Goal: Information Seeking & Learning: Learn about a topic

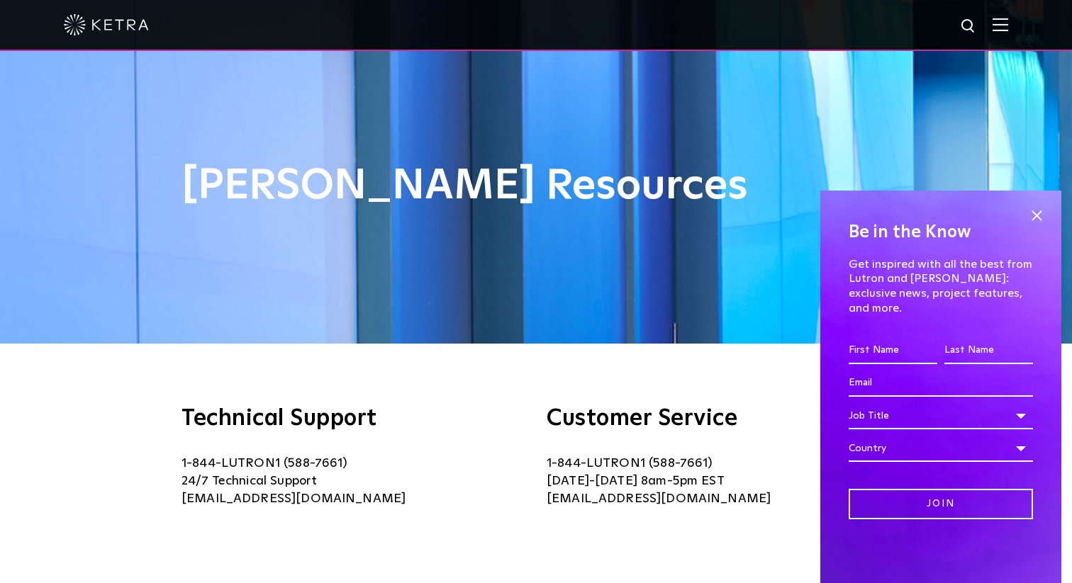
click at [998, 28] on img at bounding box center [1001, 24] width 16 height 13
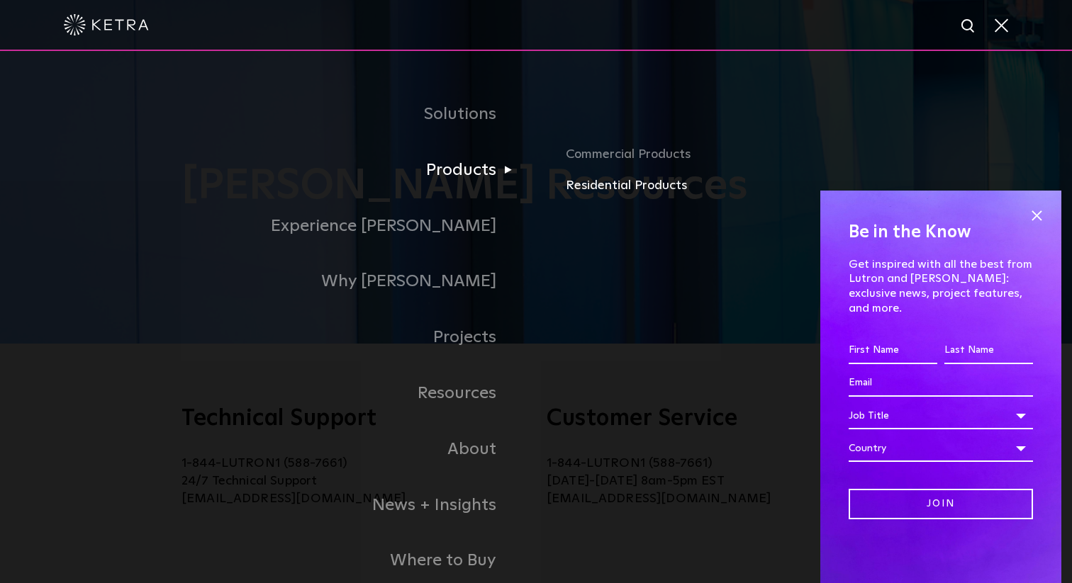
click at [631, 185] on link "Residential Products" at bounding box center [788, 186] width 445 height 21
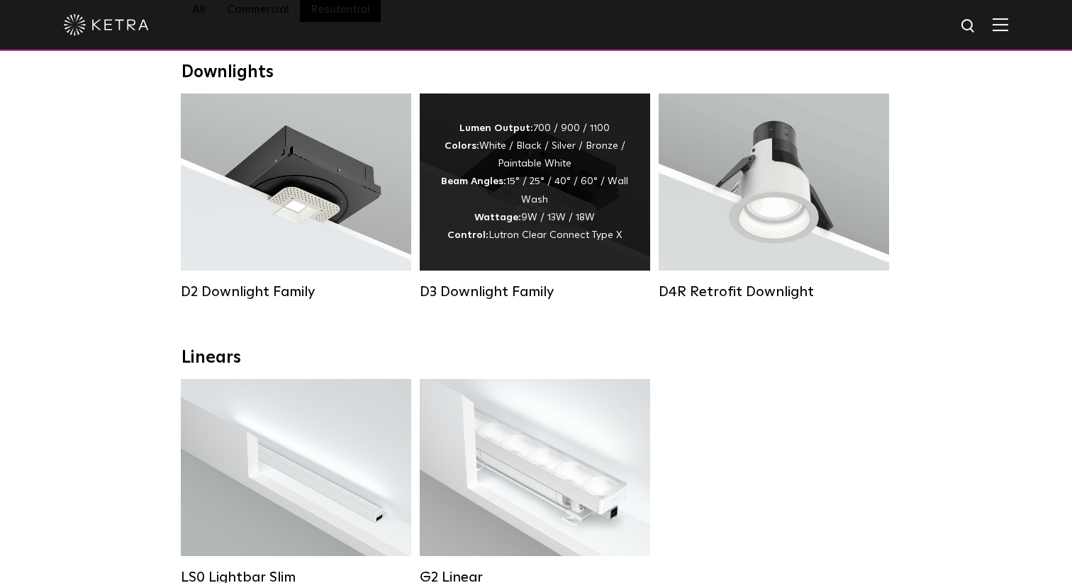
scroll to position [221, 0]
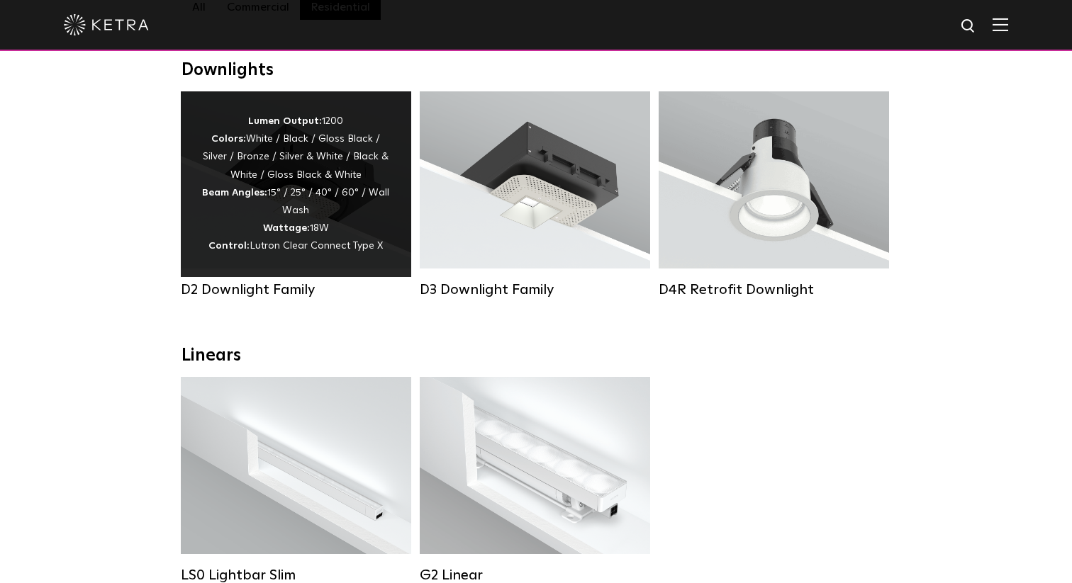
click at [222, 213] on div "Lumen Output: 1200 Colors: White / Black / Gloss Black / Silver / Bronze / Silv…" at bounding box center [296, 184] width 188 height 143
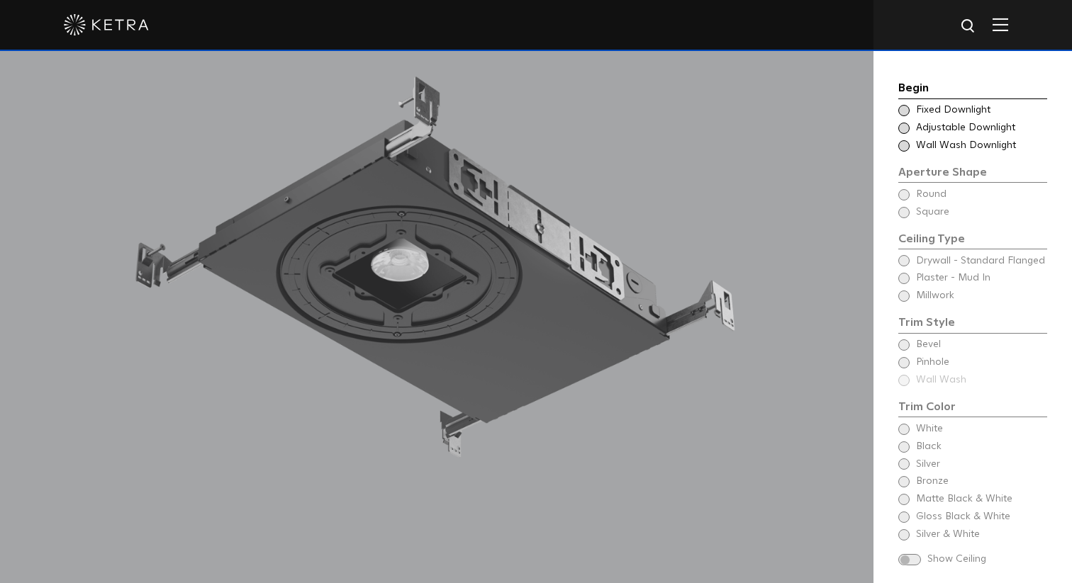
scroll to position [1290, 0]
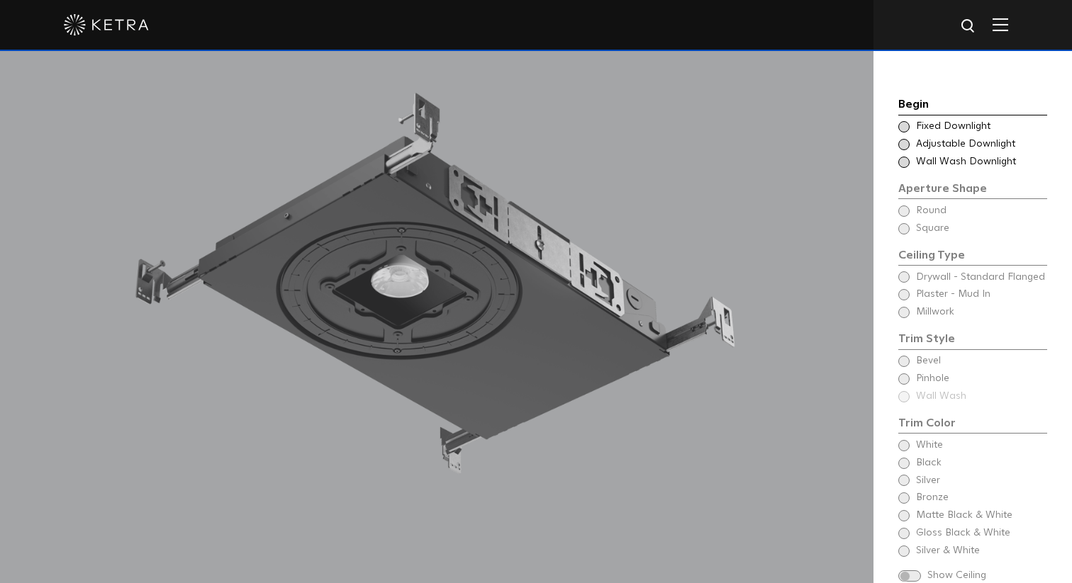
click at [907, 259] on div "Begin Choose Aperture Shape Fixed Downlight Choose Aperture Shape Adjustable Do…" at bounding box center [972, 341] width 149 height 491
click at [904, 259] on div "Begin Choose Aperture Shape Fixed Downlight Choose Aperture Shape Adjustable Do…" at bounding box center [972, 341] width 149 height 491
click at [903, 121] on span at bounding box center [903, 126] width 11 height 11
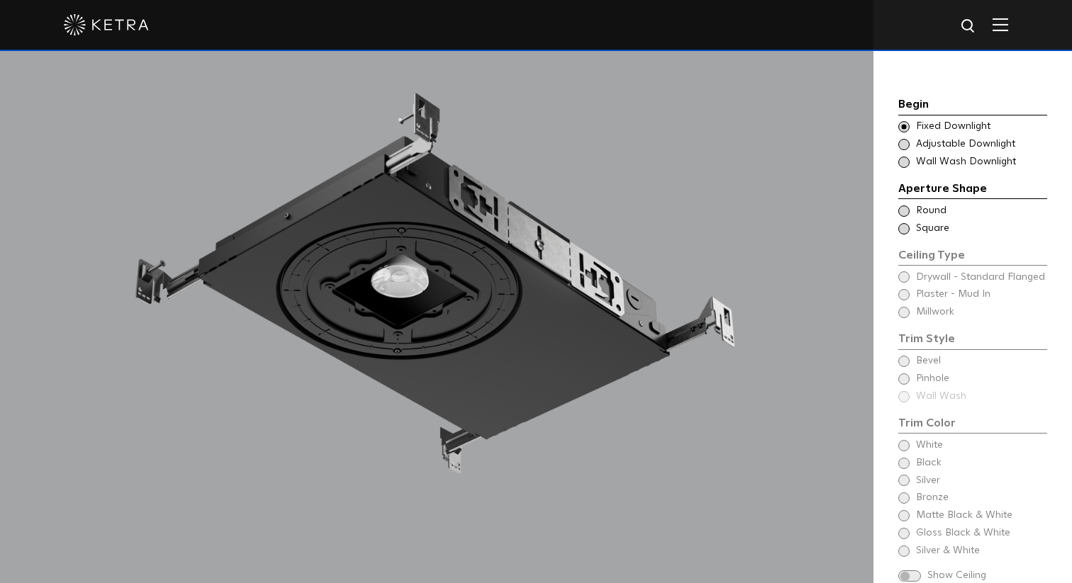
click at [904, 206] on span at bounding box center [903, 211] width 11 height 11
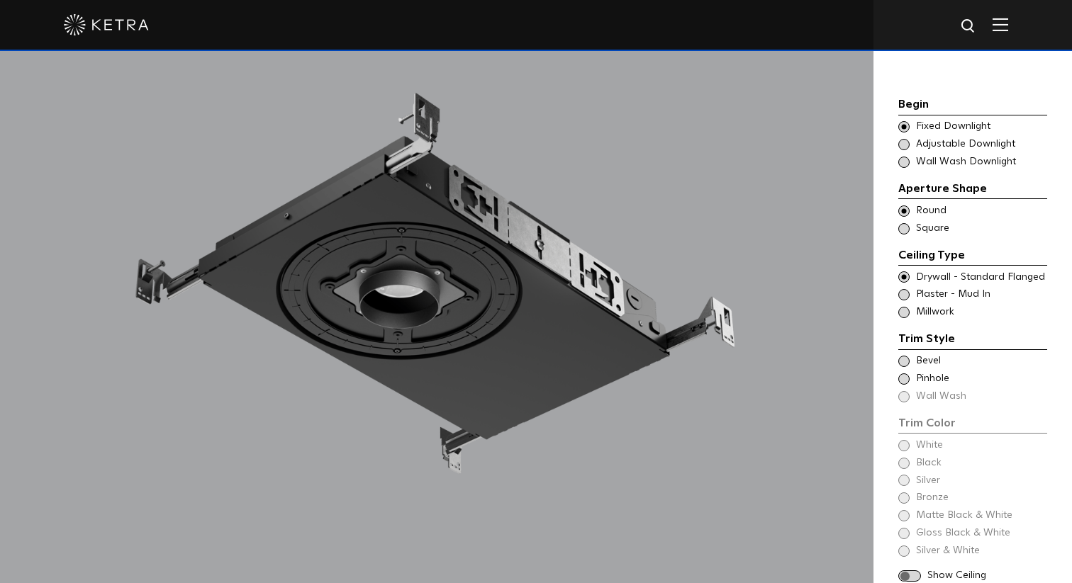
click at [906, 289] on span at bounding box center [903, 294] width 11 height 11
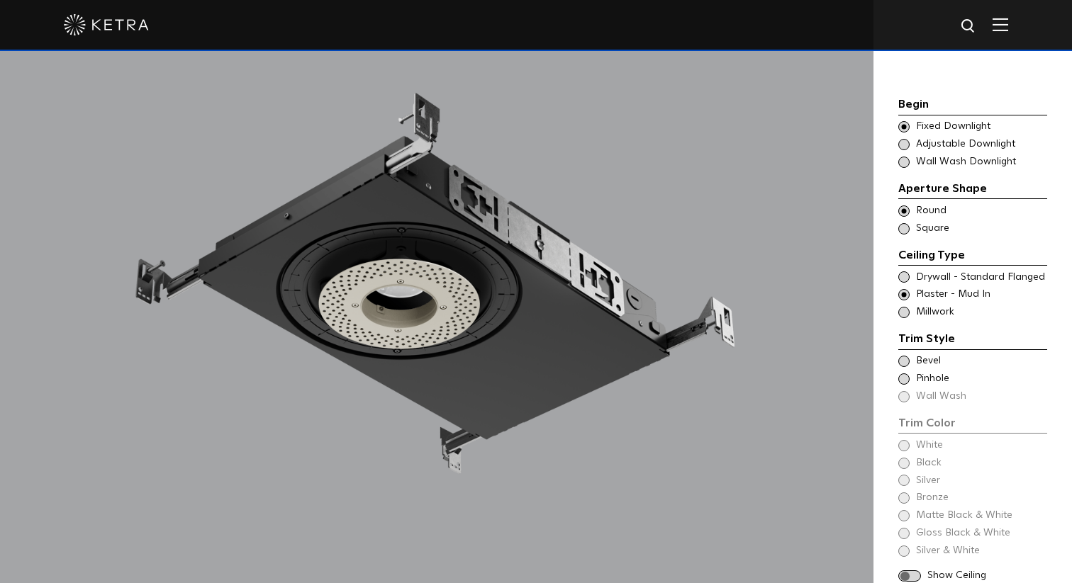
click at [904, 272] on span at bounding box center [903, 277] width 11 height 11
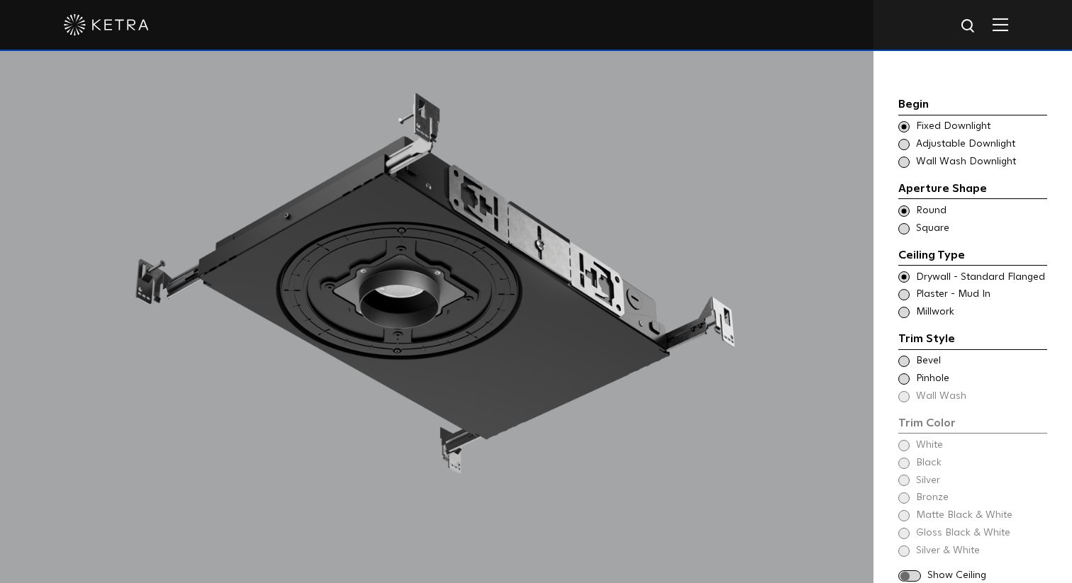
click at [908, 307] on span at bounding box center [903, 312] width 11 height 11
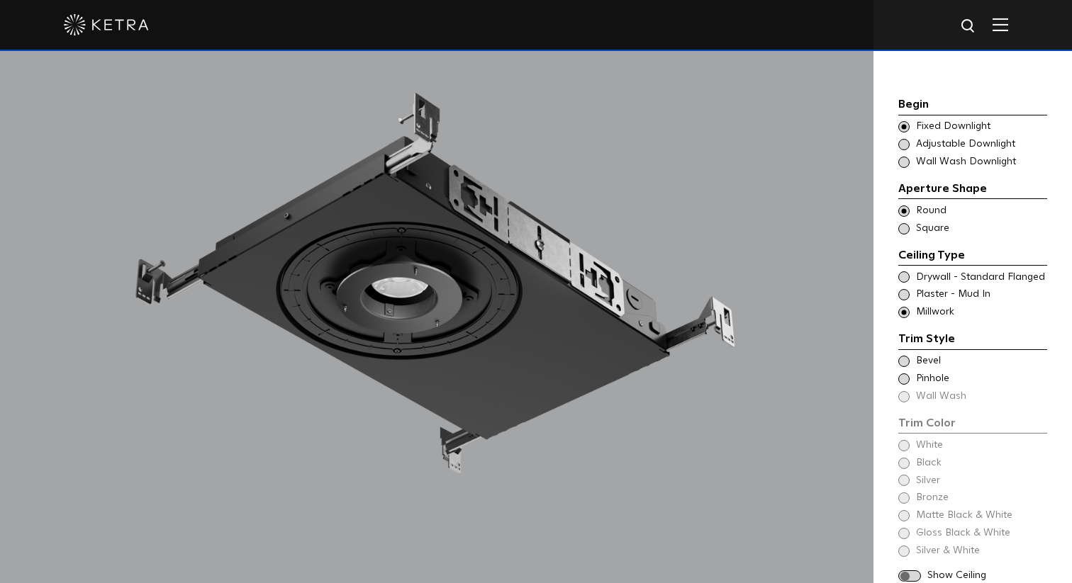
click at [907, 356] on span at bounding box center [903, 361] width 11 height 11
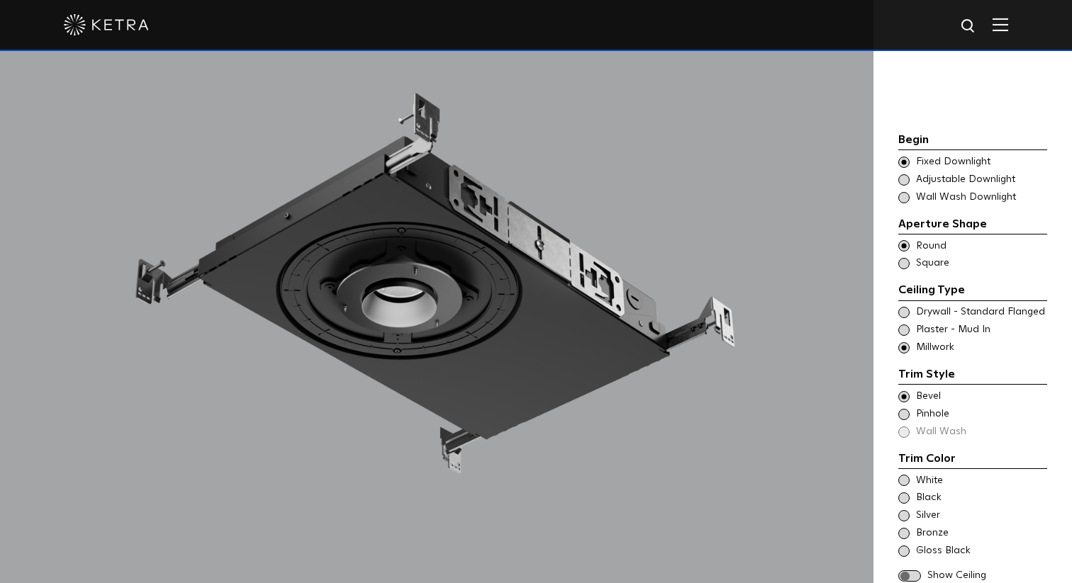
click at [904, 325] on span at bounding box center [903, 330] width 11 height 11
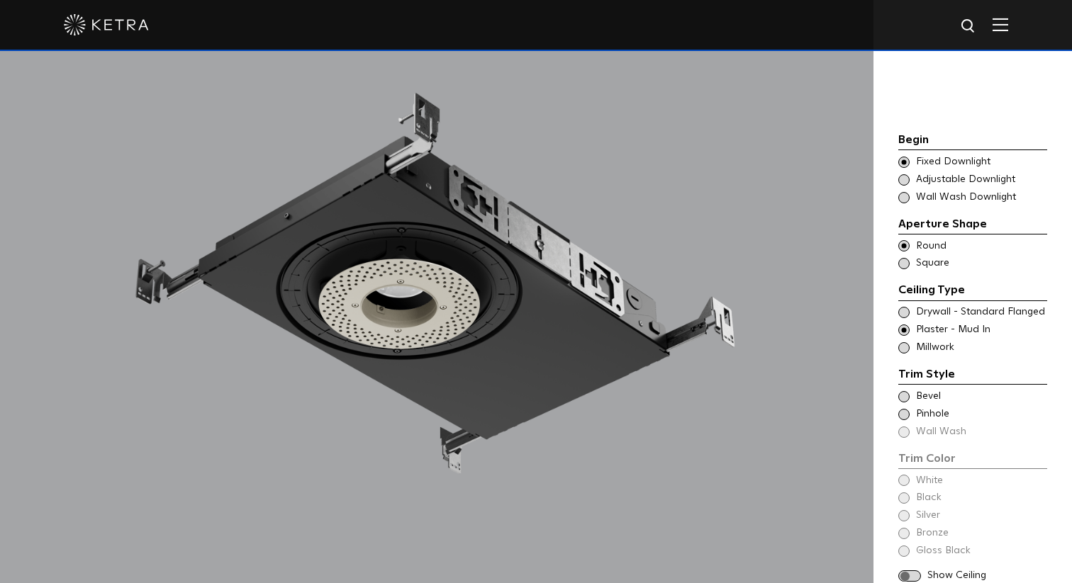
click at [906, 409] on span at bounding box center [903, 414] width 11 height 11
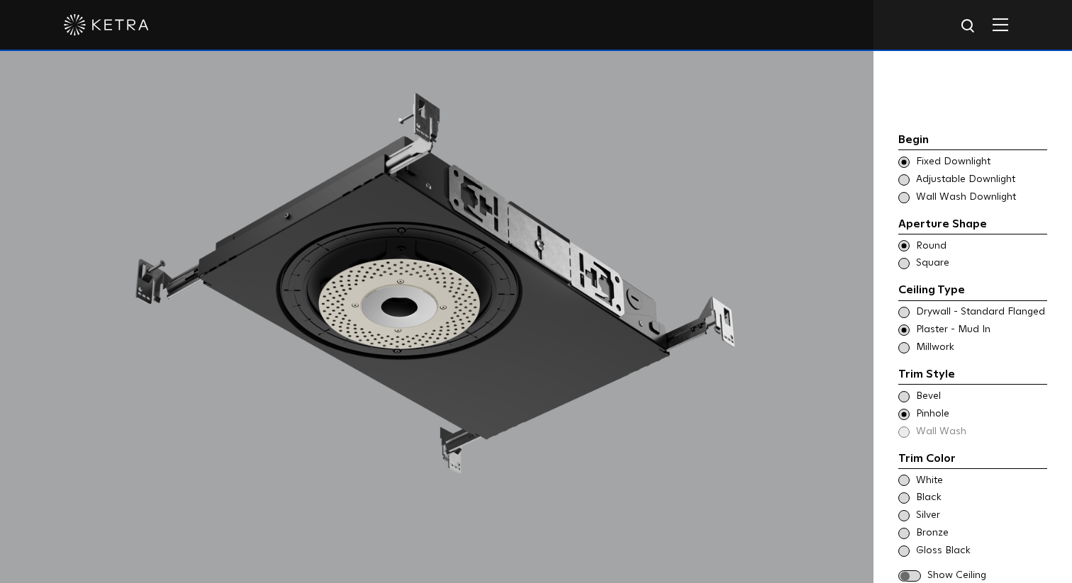
click at [903, 391] on span at bounding box center [903, 396] width 11 height 11
click at [906, 475] on span at bounding box center [903, 480] width 11 height 11
click at [906, 571] on span at bounding box center [909, 577] width 23 height 12
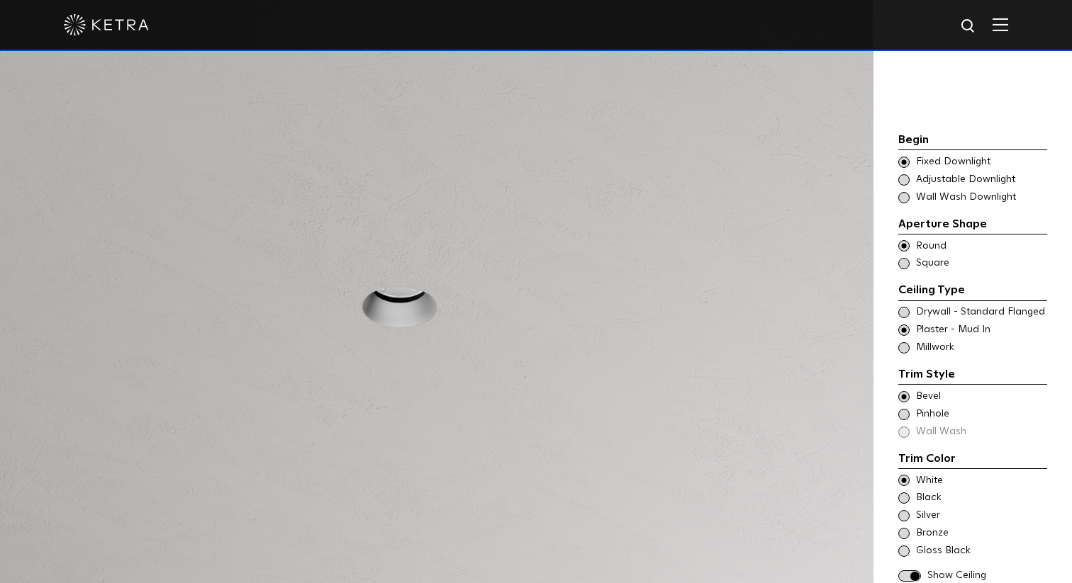
click at [906, 571] on span at bounding box center [909, 577] width 23 height 12
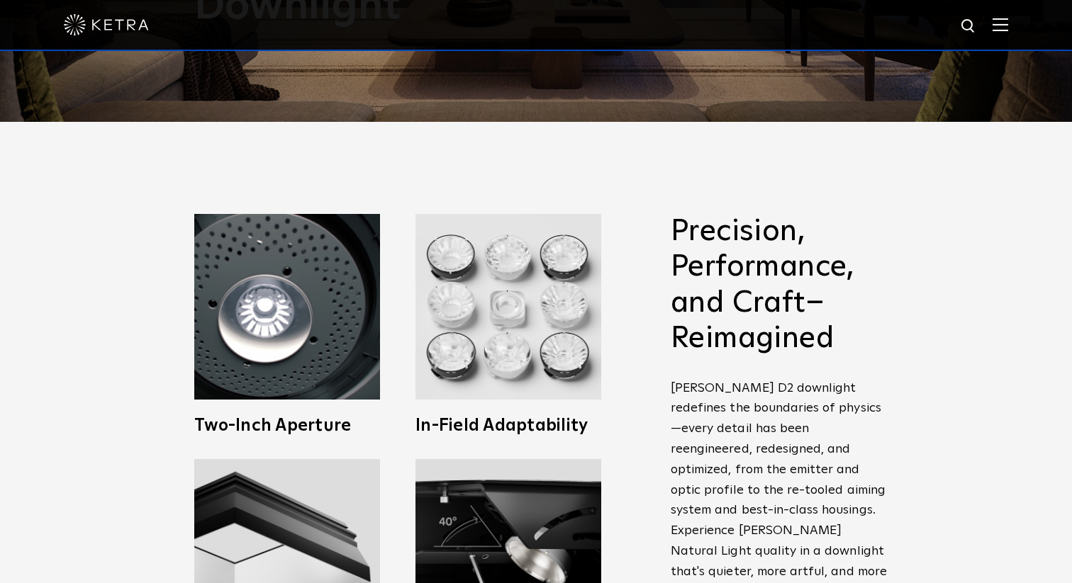
scroll to position [0, 0]
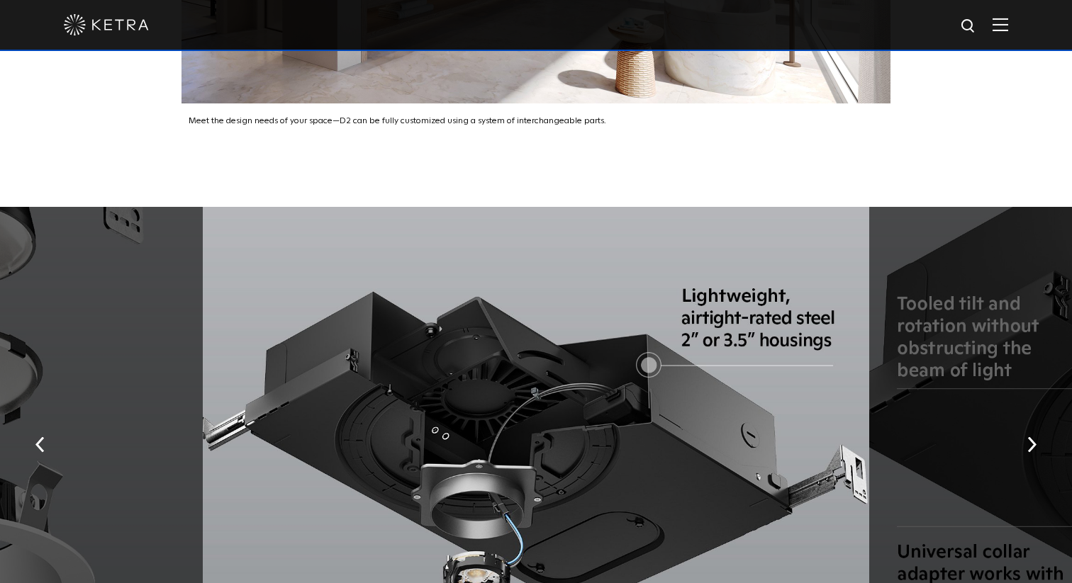
scroll to position [2280, 0]
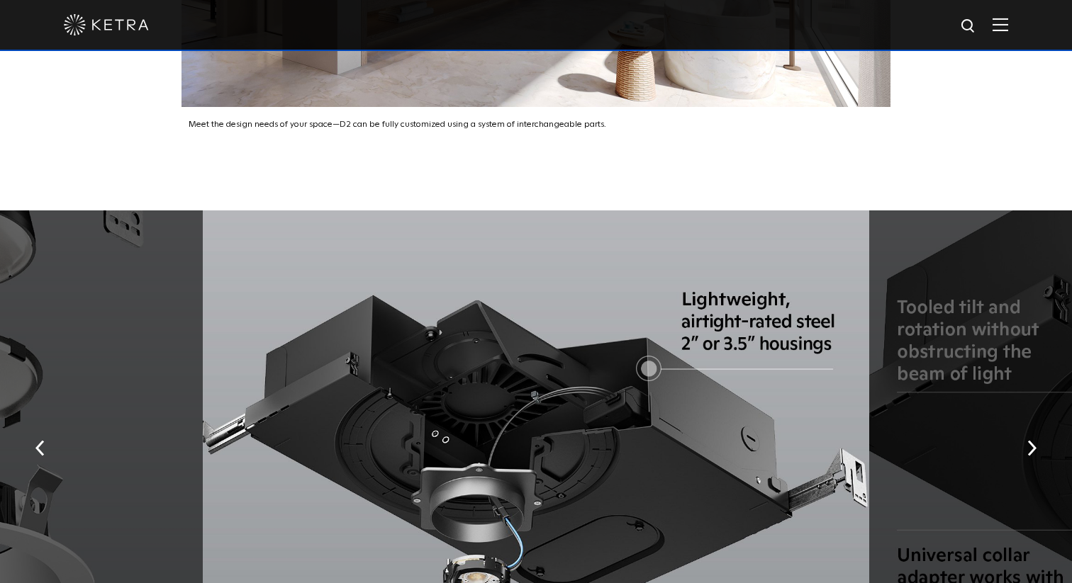
click at [1035, 441] on img "button" at bounding box center [1031, 449] width 9 height 16
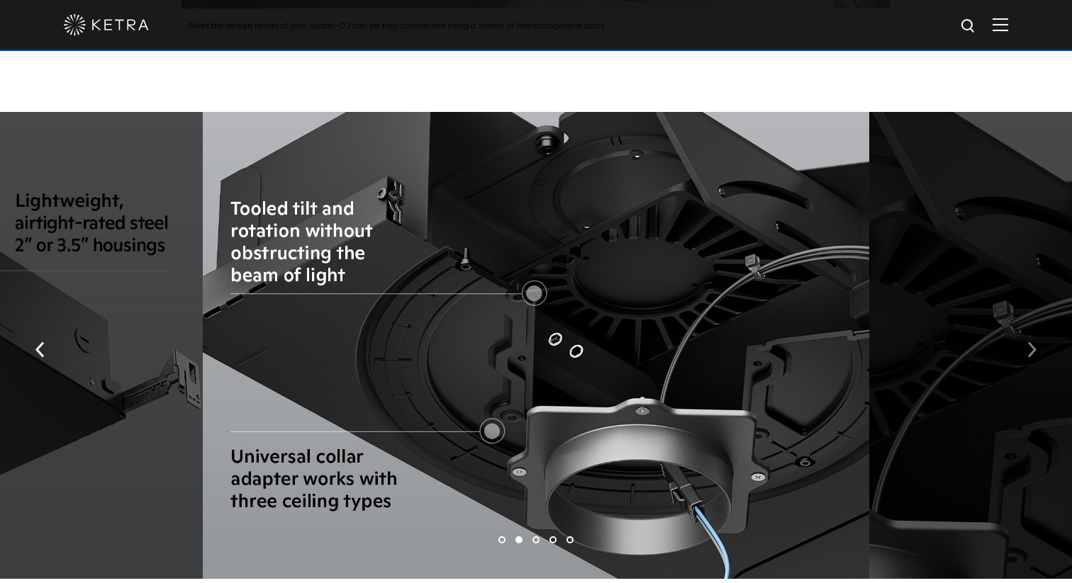
scroll to position [2367, 0]
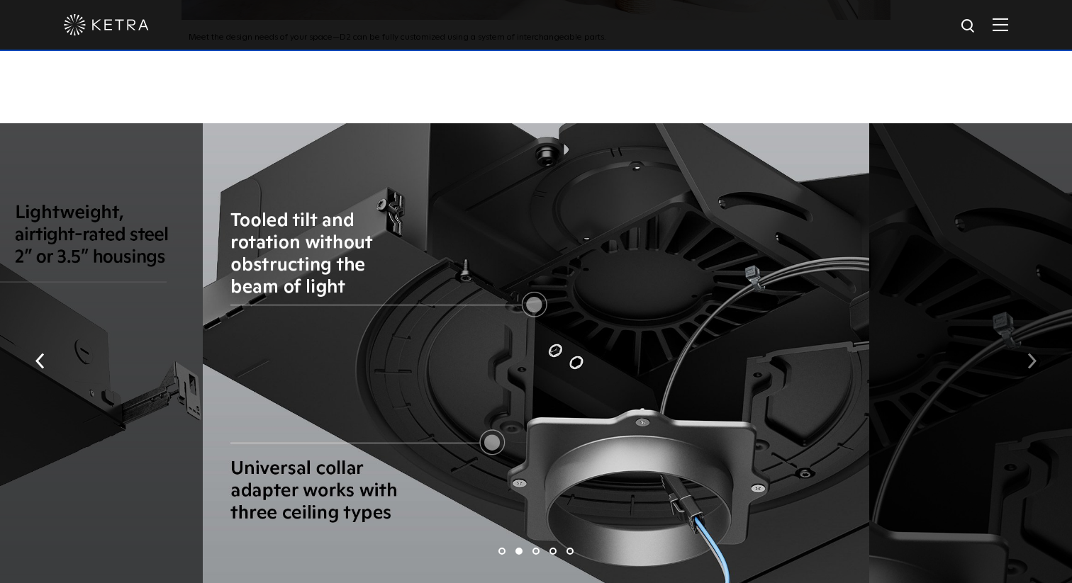
click at [1029, 336] on button "button" at bounding box center [1032, 360] width 30 height 49
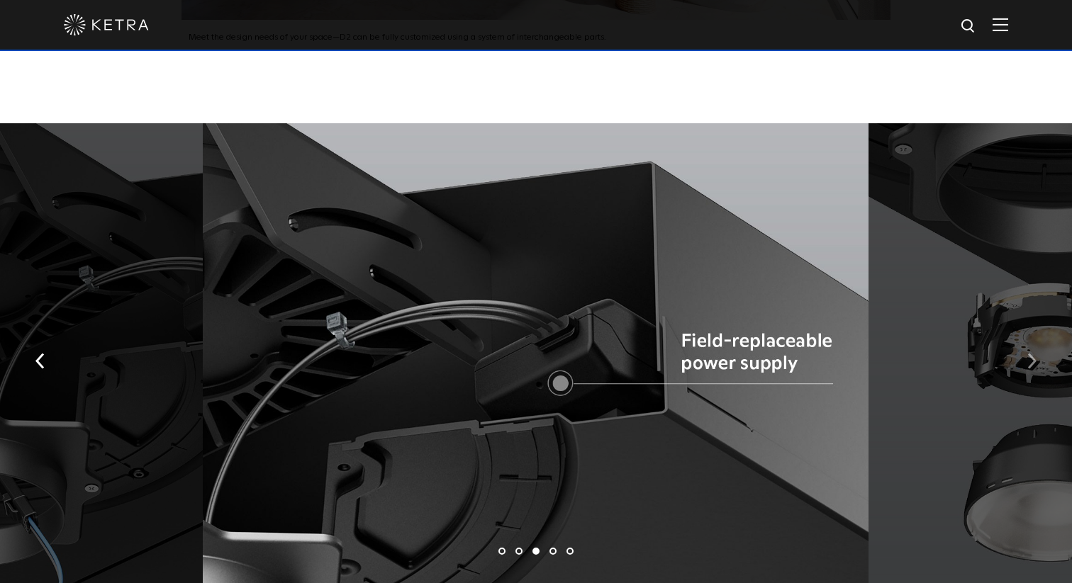
click at [1036, 354] on img "button" at bounding box center [1031, 362] width 9 height 16
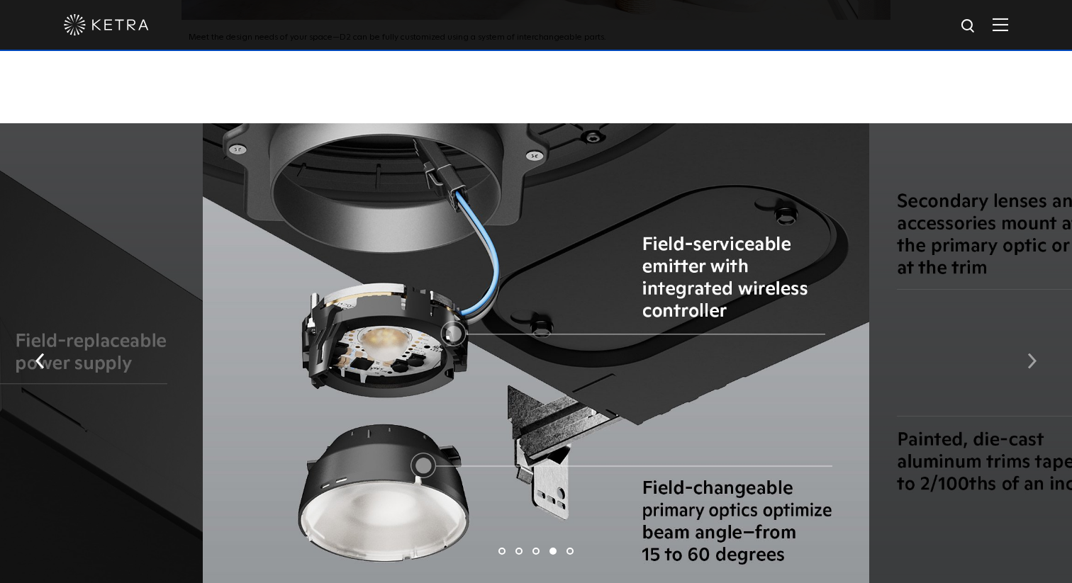
click at [1036, 354] on img "button" at bounding box center [1031, 362] width 9 height 16
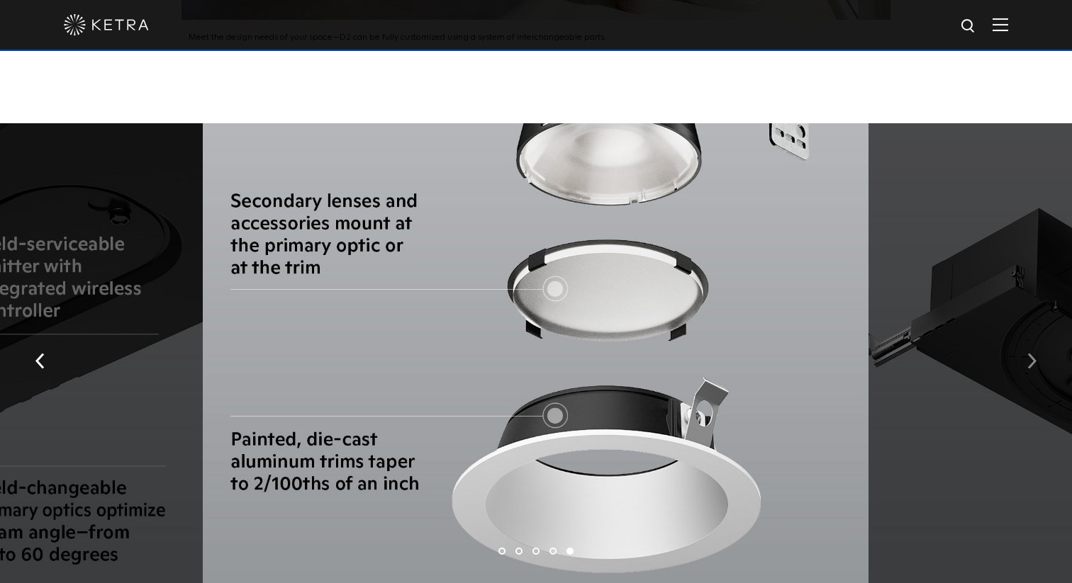
click at [1036, 354] on img "button" at bounding box center [1031, 362] width 9 height 16
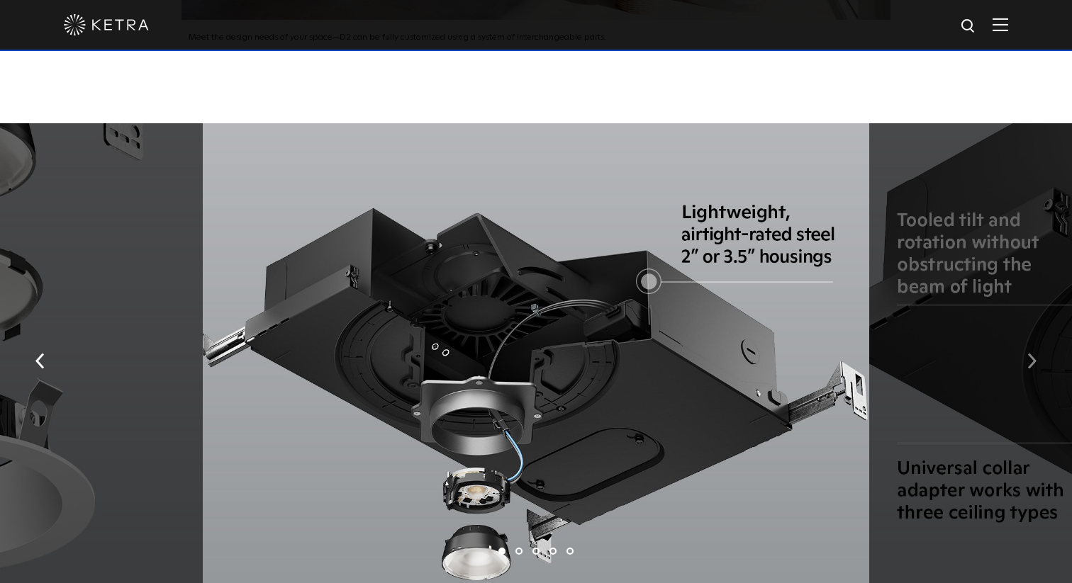
click at [1036, 354] on img "button" at bounding box center [1031, 362] width 9 height 16
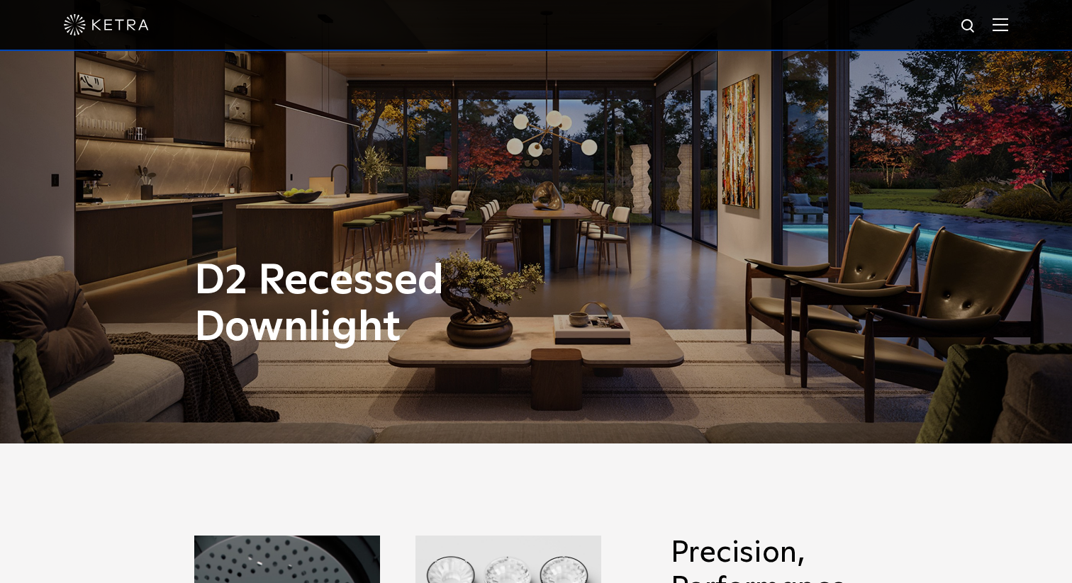
scroll to position [0, 0]
